Goal: Task Accomplishment & Management: Manage account settings

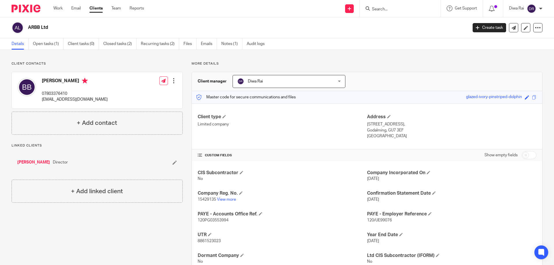
scroll to position [20, 0]
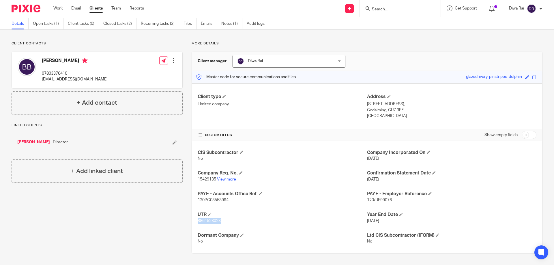
drag, startPoint x: 222, startPoint y: 221, endPoint x: 195, endPoint y: 222, distance: 26.5
click at [195, 222] on div "CIS Subcontractor No Company Incorporated On [DATE] Company Reg. No. 15429135 V…" at bounding box center [367, 197] width 350 height 112
copy span "8861523023"
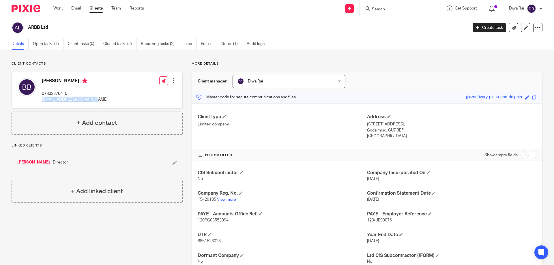
drag, startPoint x: 93, startPoint y: 98, endPoint x: 42, endPoint y: 100, distance: 50.8
click at [41, 100] on div "[PERSON_NAME] 07803376410 [EMAIL_ADDRESS][DOMAIN_NAME] Edit contact Create clie…" at bounding box center [97, 90] width 170 height 36
copy p "[EMAIL_ADDRESS][DOMAIN_NAME]"
drag, startPoint x: 70, startPoint y: 94, endPoint x: 40, endPoint y: 95, distance: 30.0
click at [40, 95] on div "[PERSON_NAME] 07803376410 [EMAIL_ADDRESS][DOMAIN_NAME]" at bounding box center [63, 90] width 90 height 31
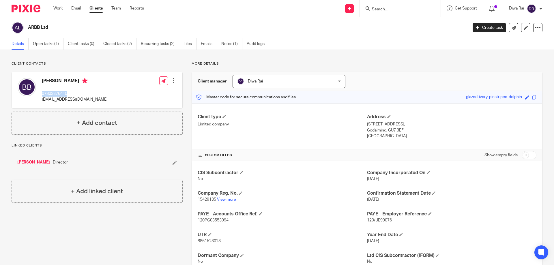
copy p "07803376410"
click at [143, 247] on div "Client contacts [PERSON_NAME] 07803376410 [EMAIL_ADDRESS][DOMAIN_NAME] Edit con…" at bounding box center [93, 167] width 180 height 212
drag, startPoint x: 91, startPoint y: 100, endPoint x: 41, endPoint y: 100, distance: 49.6
click at [41, 100] on div "[PERSON_NAME] 07803376410 [EMAIL_ADDRESS][DOMAIN_NAME]" at bounding box center [63, 90] width 90 height 31
copy p "[EMAIL_ADDRESS][DOMAIN_NAME]"
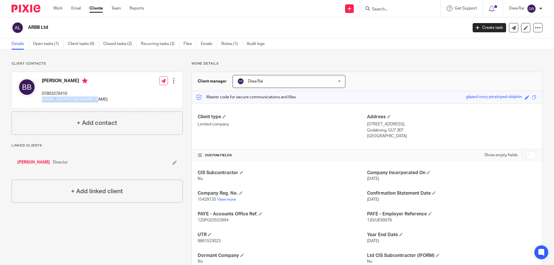
drag, startPoint x: 59, startPoint y: 77, endPoint x: 59, endPoint y: 80, distance: 3.5
click at [59, 78] on div "[PERSON_NAME] 07803376410 [EMAIL_ADDRESS][DOMAIN_NAME]" at bounding box center [63, 90] width 90 height 31
click at [59, 80] on h4 "[PERSON_NAME]" at bounding box center [75, 81] width 66 height 7
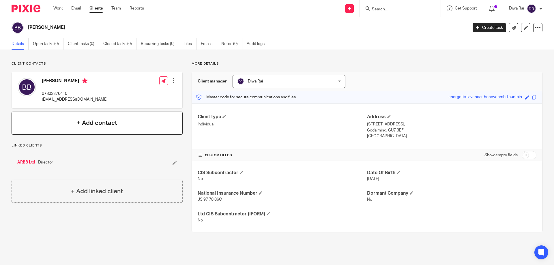
click at [25, 129] on div "+ Add contact" at bounding box center [97, 123] width 171 height 23
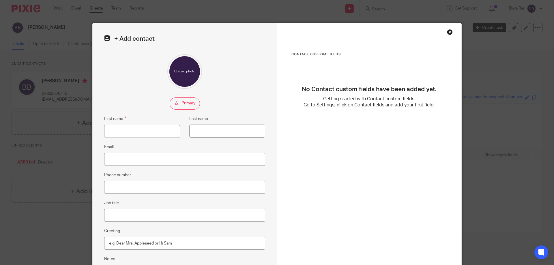
click at [447, 34] on div "Close this dialog window" at bounding box center [450, 32] width 6 height 6
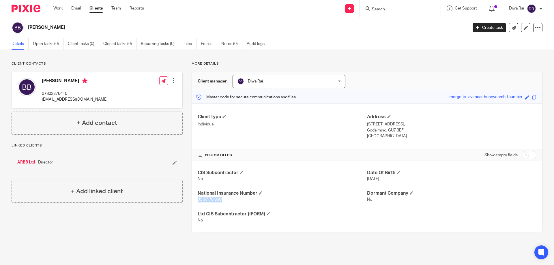
drag, startPoint x: 223, startPoint y: 200, endPoint x: 196, endPoint y: 199, distance: 26.3
click at [198, 199] on p "JS 97 78 86C" at bounding box center [282, 200] width 169 height 6
copy span "JS 97 78 86C"
drag, startPoint x: 63, startPoint y: 229, endPoint x: 80, endPoint y: 228, distance: 16.8
click at [68, 230] on div "Client contacts [PERSON_NAME] 07803376410 [EMAIL_ADDRESS][DOMAIN_NAME] Edit con…" at bounding box center [93, 146] width 180 height 171
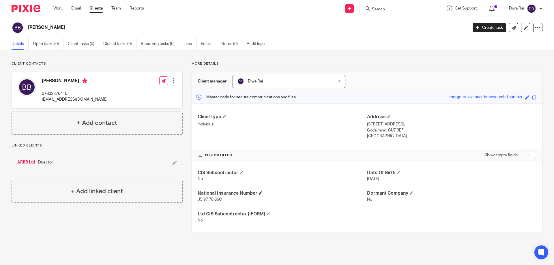
click at [259, 196] on h4 "National Insurance Number" at bounding box center [282, 193] width 169 height 6
click at [260, 193] on span at bounding box center [260, 192] width 3 height 3
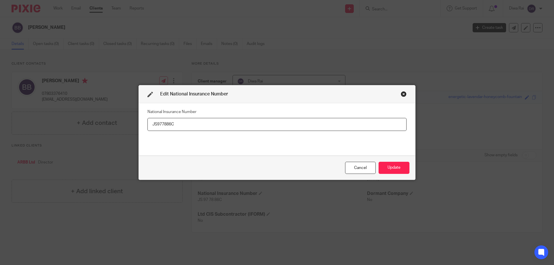
drag, startPoint x: 172, startPoint y: 127, endPoint x: 134, endPoint y: 130, distance: 38.3
click at [134, 130] on div "Edit National Insurance Number National Insurance Number JS977886C Cancel Update" at bounding box center [277, 132] width 554 height 265
type input "JS977886C"
click at [401, 168] on button "Update" at bounding box center [393, 168] width 31 height 12
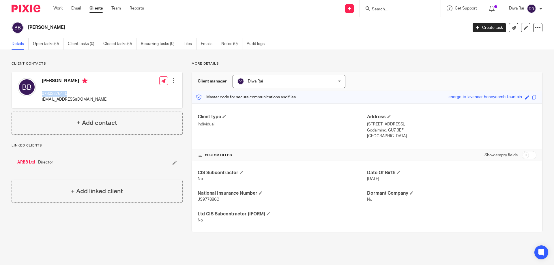
drag, startPoint x: 69, startPoint y: 92, endPoint x: 42, endPoint y: 93, distance: 27.2
click at [42, 93] on div "[PERSON_NAME] 07803376410 [EMAIL_ADDRESS][DOMAIN_NAME]" at bounding box center [63, 90] width 90 height 31
copy p "07803376410"
drag, startPoint x: 91, startPoint y: 99, endPoint x: 40, endPoint y: 100, distance: 50.8
click at [40, 98] on div "[PERSON_NAME] 07803376410 [EMAIL_ADDRESS][DOMAIN_NAME]" at bounding box center [63, 90] width 90 height 31
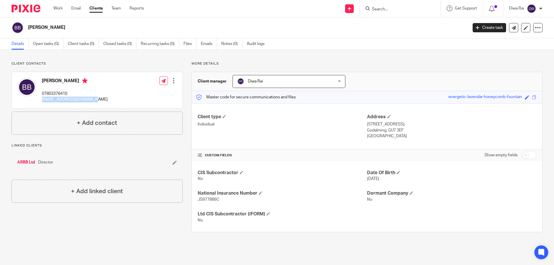
copy p "[EMAIL_ADDRESS][DOMAIN_NAME]"
drag, startPoint x: 58, startPoint y: 212, endPoint x: 62, endPoint y: 213, distance: 3.8
click at [61, 213] on div "Client contacts [PERSON_NAME] 07803376410 [EMAIL_ADDRESS][DOMAIN_NAME] Edit con…" at bounding box center [93, 146] width 180 height 171
